Goal: Task Accomplishment & Management: Use online tool/utility

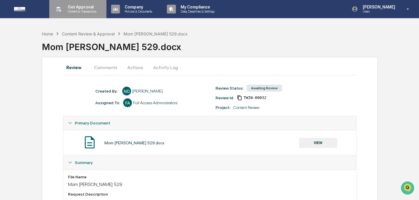
click at [89, 7] on p "Get Approval" at bounding box center [81, 7] width 36 height 5
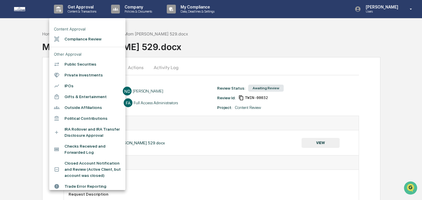
click at [89, 41] on li "Compliance Review" at bounding box center [87, 39] width 76 height 11
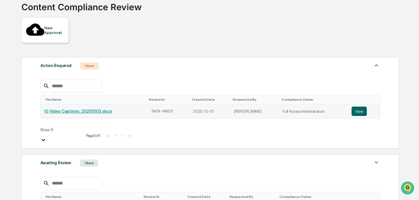
scroll to position [40, 0]
click at [363, 106] on button "View" at bounding box center [358, 110] width 15 height 9
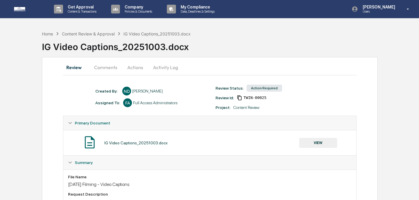
click at [324, 145] on button "VIEW" at bounding box center [318, 143] width 38 height 10
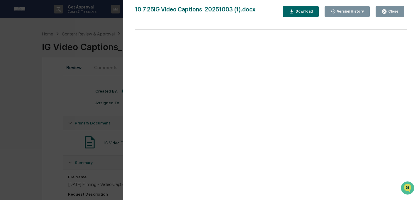
click at [289, 12] on icon "button" at bounding box center [291, 12] width 6 height 6
click at [307, 1] on div "Version History [DATE] 05:21 PM [PERSON_NAME] [DATE] 01:57 AM [PERSON_NAME] [DA…" at bounding box center [271, 106] width 296 height 212
click at [395, 11] on div "Close" at bounding box center [392, 11] width 11 height 4
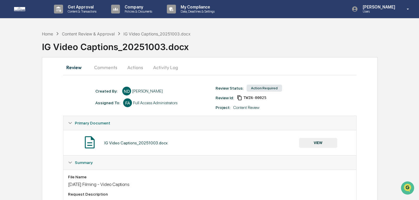
click at [136, 65] on button "Actions" at bounding box center [135, 67] width 26 height 14
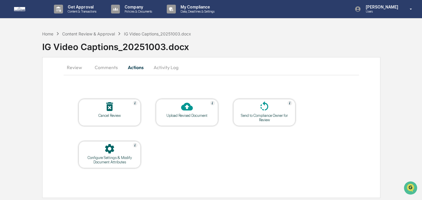
click at [193, 111] on div at bounding box center [187, 107] width 59 height 13
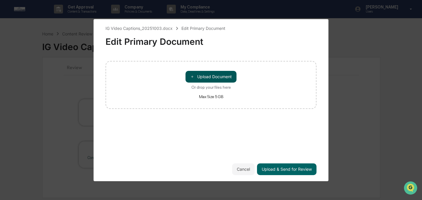
click at [189, 77] on button "＋ Upload Document" at bounding box center [210, 77] width 51 height 12
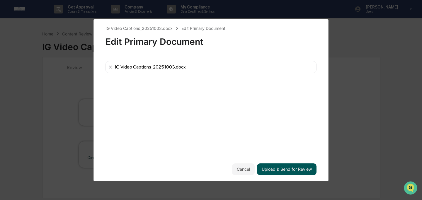
click at [302, 171] on button "Upload & Send for Review" at bounding box center [286, 169] width 59 height 12
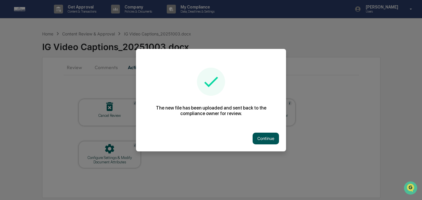
click at [252, 134] on button "Continue" at bounding box center [265, 139] width 26 height 12
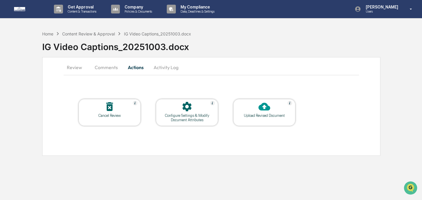
click at [106, 70] on button "Comments" at bounding box center [106, 67] width 33 height 14
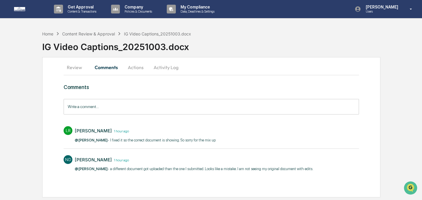
click at [112, 104] on input "Write a comment..." at bounding box center [211, 107] width 295 height 16
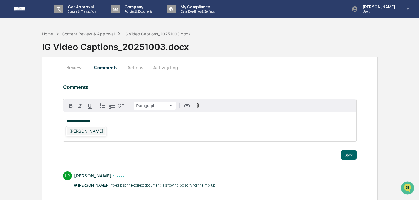
click at [89, 134] on div "[PERSON_NAME]" at bounding box center [86, 130] width 38 height 7
click at [347, 155] on button "Save" at bounding box center [349, 154] width 16 height 9
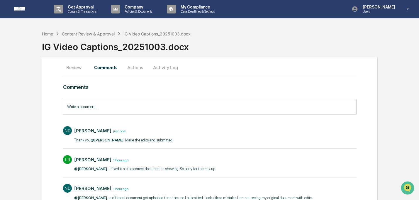
click at [79, 66] on button "Review" at bounding box center [76, 67] width 26 height 14
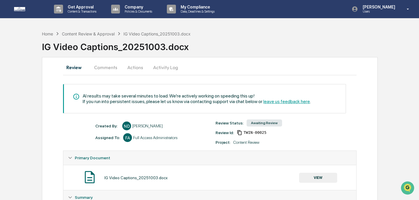
click at [325, 182] on button "VIEW" at bounding box center [318, 178] width 38 height 10
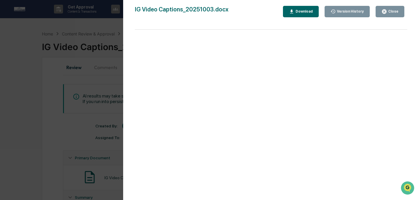
click at [385, 16] on button "Close" at bounding box center [389, 11] width 29 height 11
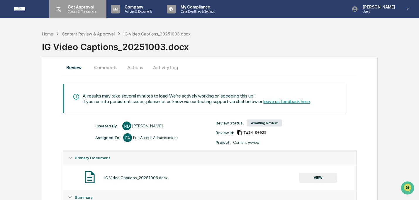
click at [95, 11] on p "Content & Transactions" at bounding box center [81, 11] width 36 height 4
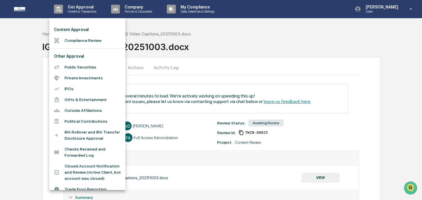
click at [87, 38] on li "Compliance Review" at bounding box center [87, 40] width 76 height 11
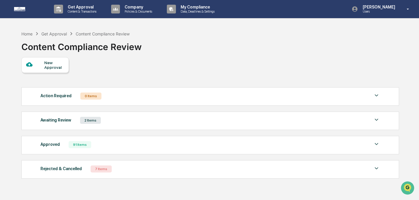
click at [109, 125] on div "Awaiting Review 2 Items File Name Review Id Created Date Requested By Complianc…" at bounding box center [209, 121] width 377 height 18
click at [108, 120] on div "Awaiting Review 2 Items" at bounding box center [209, 120] width 339 height 8
